Goal: Check status: Check status

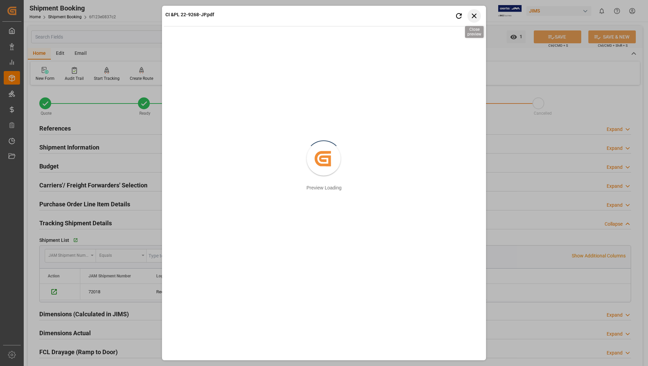
scroll to position [305, 0]
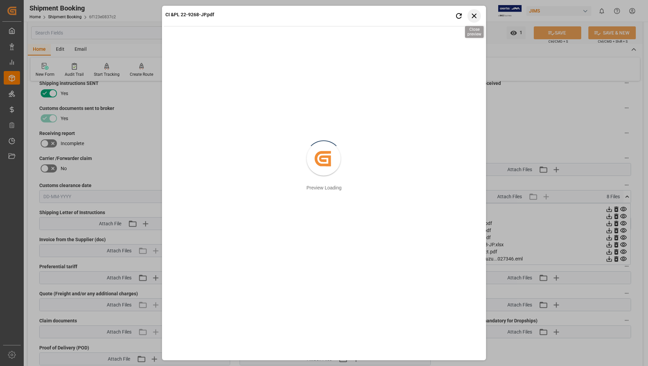
click at [474, 19] on icon "button" at bounding box center [474, 16] width 8 height 8
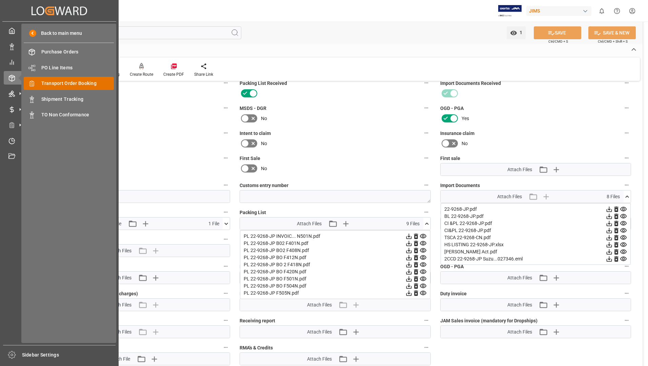
click at [74, 84] on span "Transport Order Booking" at bounding box center [77, 83] width 73 height 7
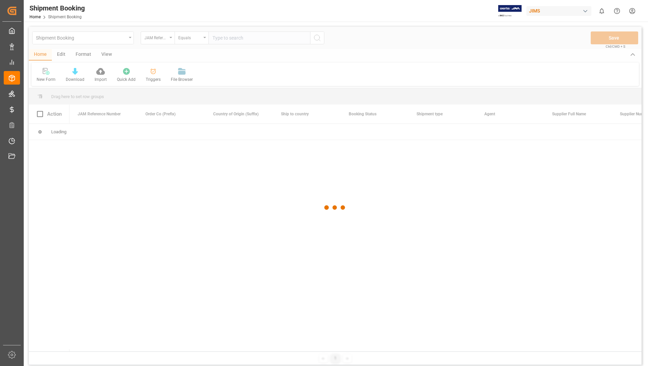
click at [229, 38] on div at bounding box center [335, 208] width 612 height 362
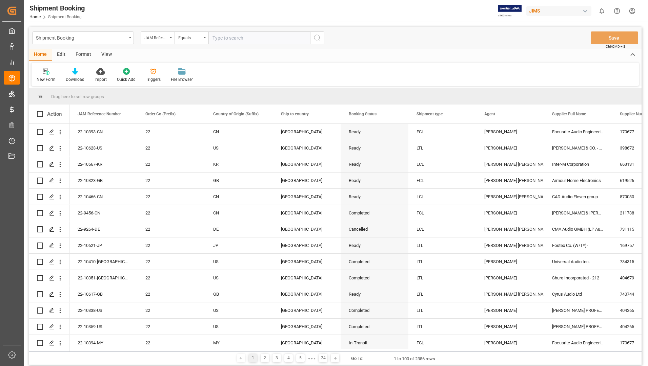
click at [233, 34] on input "text" at bounding box center [259, 37] width 102 height 13
type input "22-10481-us"
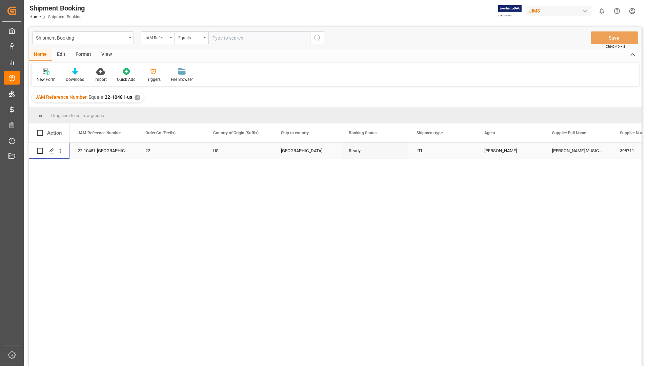
click at [40, 150] on input "Press Space to toggle row selection (unchecked)" at bounding box center [40, 151] width 6 height 6
checkbox input "true"
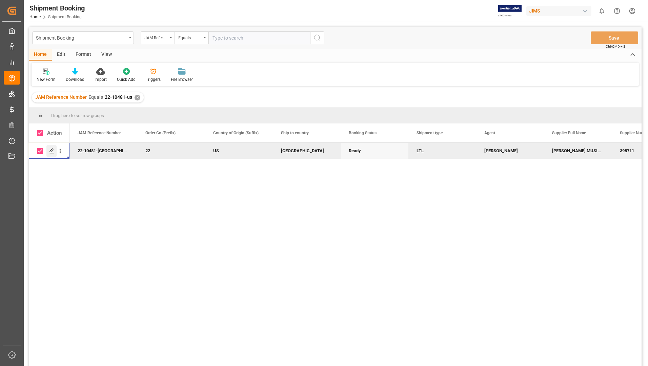
click at [53, 149] on polygon "Press SPACE to deselect this row." at bounding box center [51, 150] width 3 height 3
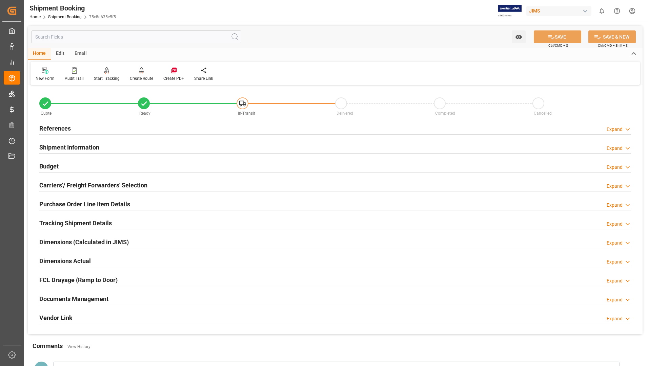
click at [64, 206] on h2 "Purchase Order Line Item Details" at bounding box center [84, 204] width 91 height 9
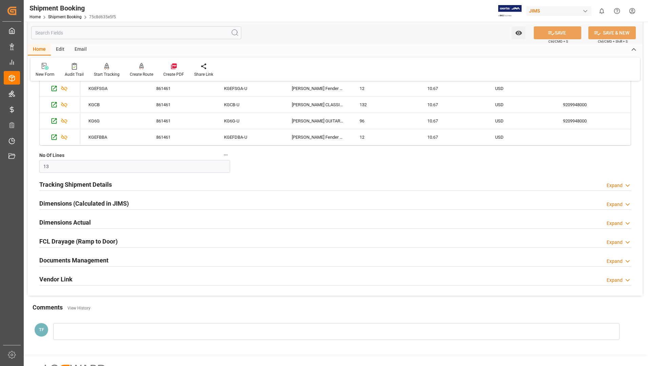
scroll to position [305, 0]
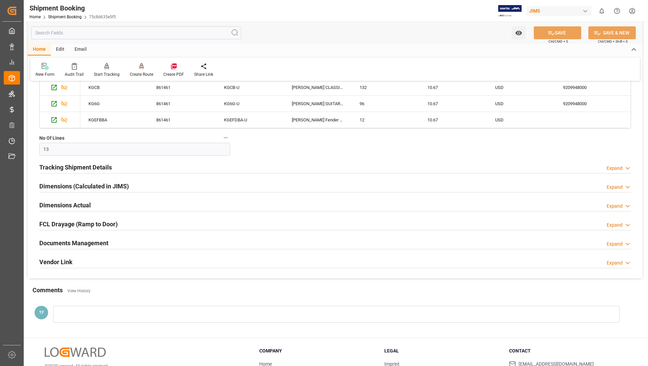
click at [99, 241] on h2 "Documents Management" at bounding box center [73, 243] width 69 height 9
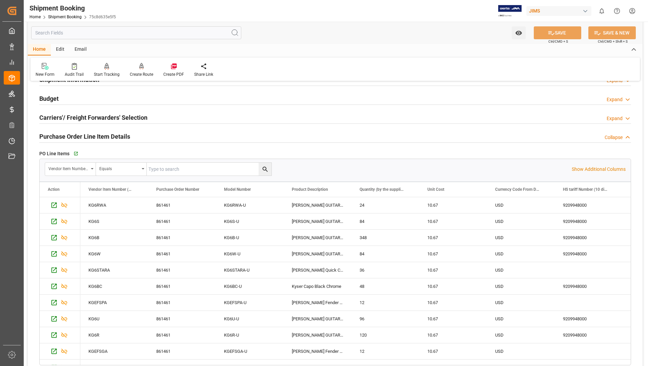
scroll to position [0, 0]
